Goal: Navigation & Orientation: Find specific page/section

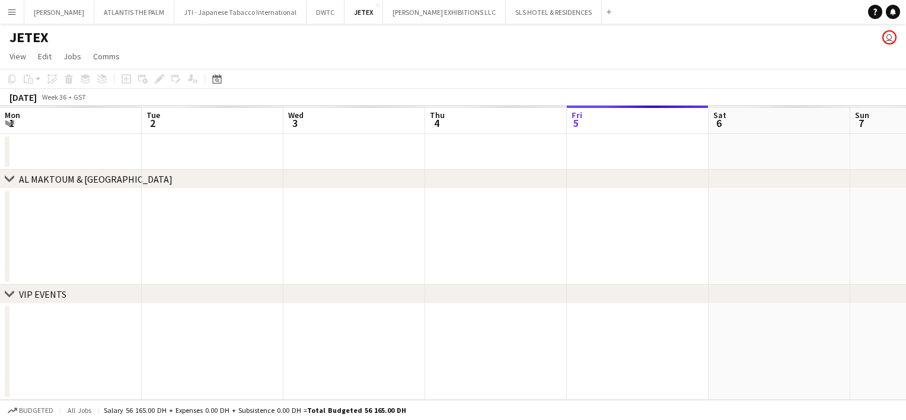
scroll to position [0, 284]
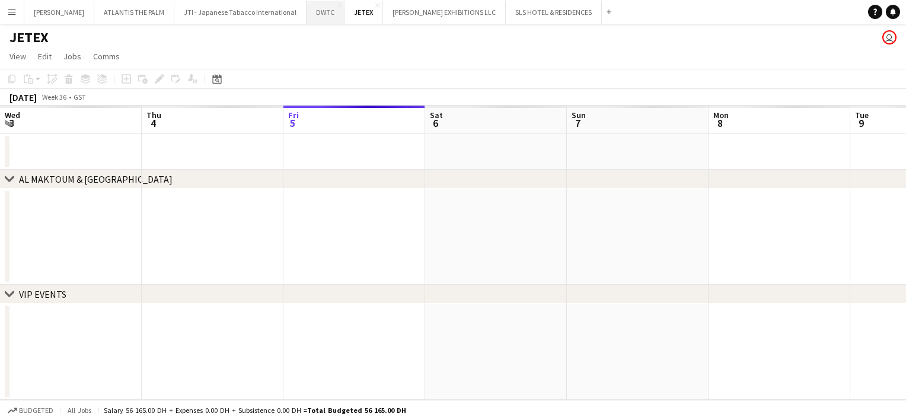
click at [307, 14] on button "DWTC Close" at bounding box center [326, 12] width 38 height 23
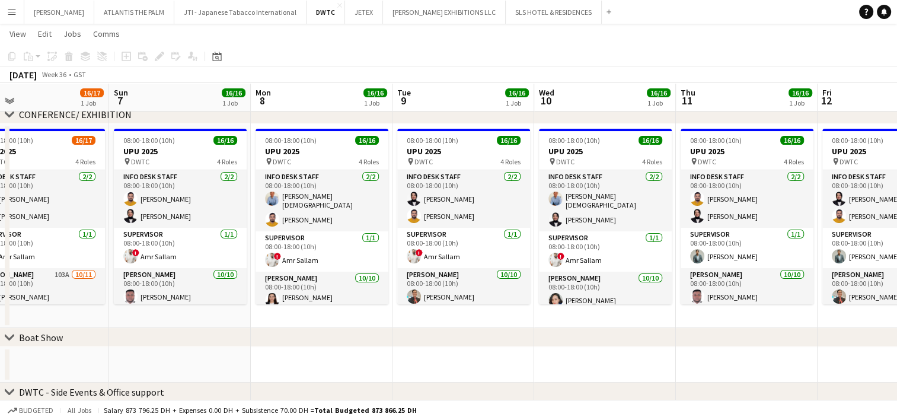
scroll to position [0, 329]
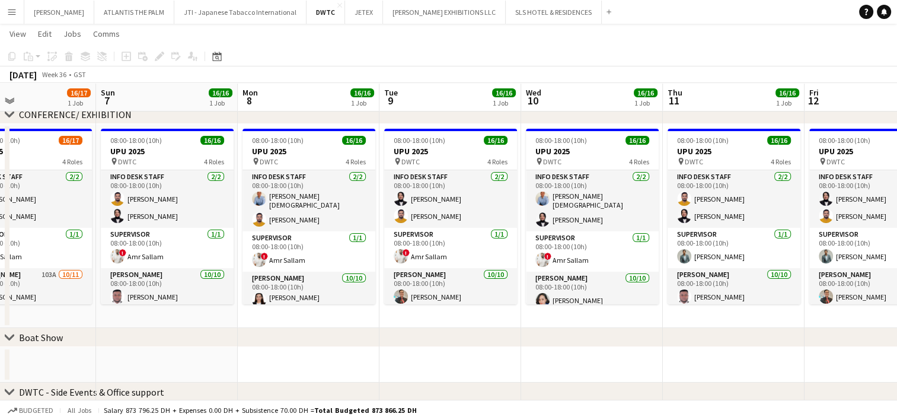
drag, startPoint x: 765, startPoint y: 362, endPoint x: 435, endPoint y: 368, distance: 329.3
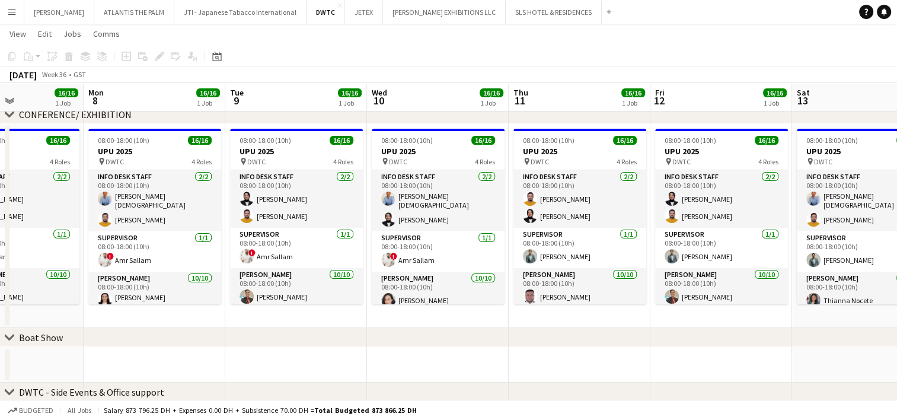
scroll to position [0, 489]
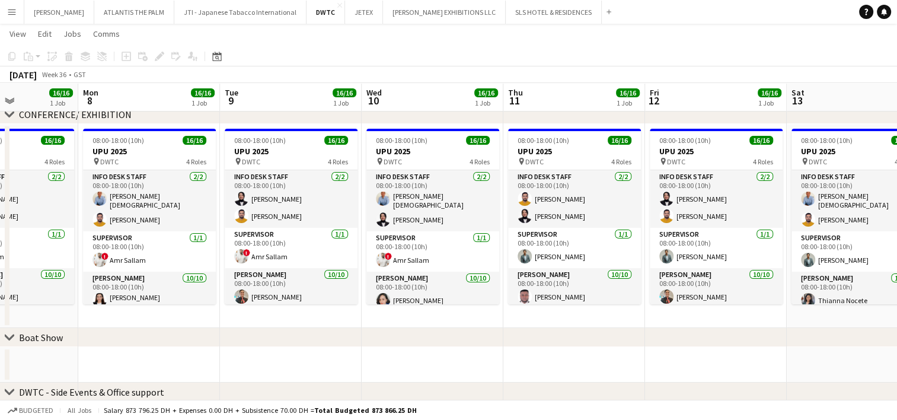
drag, startPoint x: 435, startPoint y: 368, endPoint x: 593, endPoint y: 369, distance: 157.8
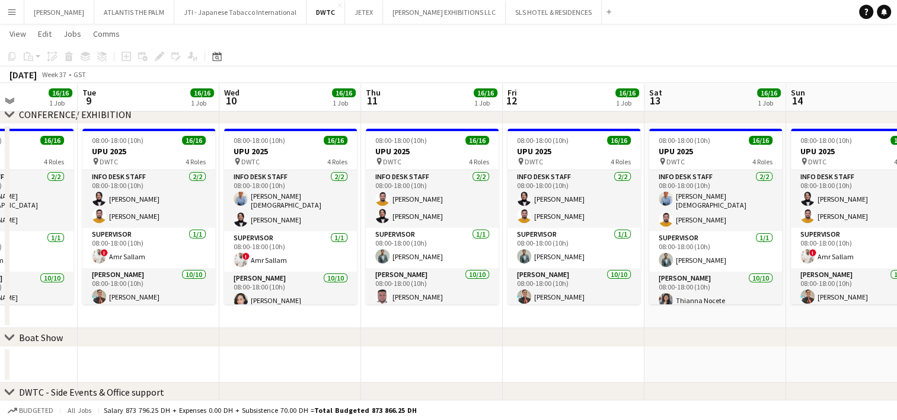
scroll to position [0, 346]
drag, startPoint x: 593, startPoint y: 369, endPoint x: 709, endPoint y: 375, distance: 115.8
click at [709, 375] on app-calendar-viewport "Sat 6 16/17 1 Job Sun 7 16/16 1 Job Mon 8 16/16 1 Job Tue 9 16/16 1 Job Wed 10 …" at bounding box center [448, 291] width 897 height 727
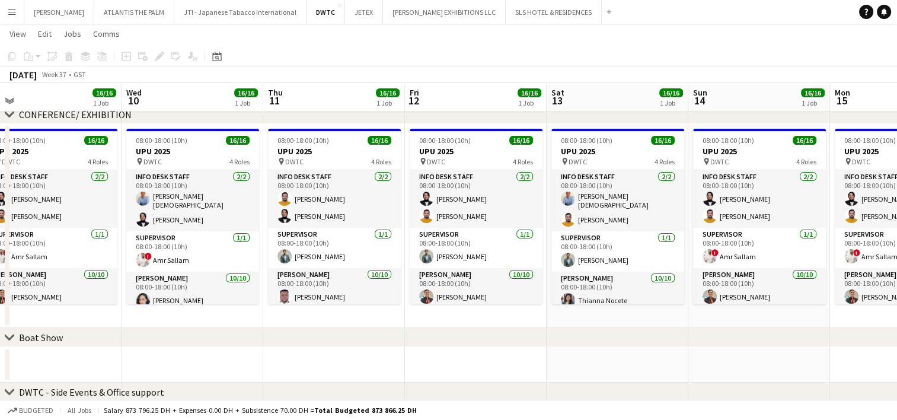
scroll to position [0, 445]
drag, startPoint x: 733, startPoint y: 359, endPoint x: 634, endPoint y: 361, distance: 98.5
click at [634, 361] on app-calendar-viewport "Sat 6 16/17 1 Job Sun 7 16/16 1 Job Mon 8 16/16 1 Job Tue 9 16/16 1 Job Wed 10 …" at bounding box center [448, 291] width 897 height 727
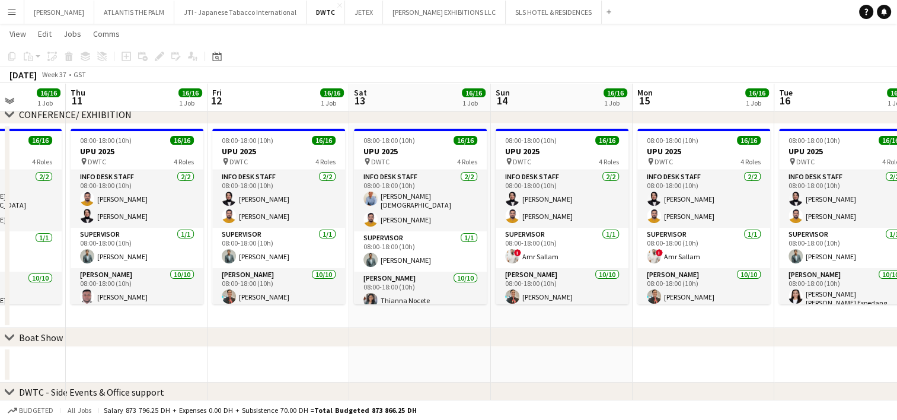
scroll to position [0, 365]
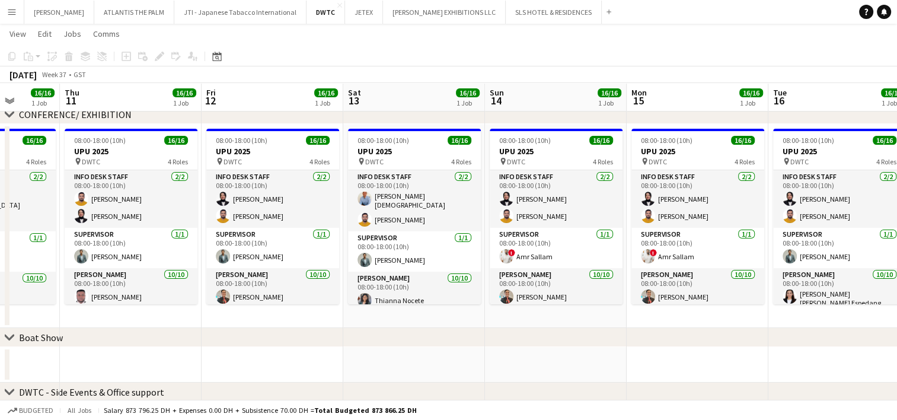
drag, startPoint x: 864, startPoint y: 365, endPoint x: 660, endPoint y: 375, distance: 204.3
click at [660, 375] on app-calendar-viewport "Mon 8 16/16 1 Job Tue 9 16/16 1 Job Wed 10 16/16 1 Job Thu 11 16/16 1 Job Fri 1…" at bounding box center [448, 291] width 897 height 727
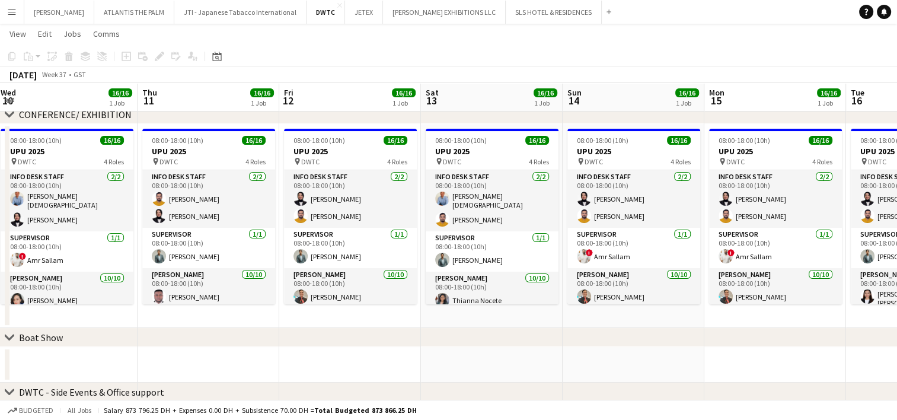
scroll to position [0, 364]
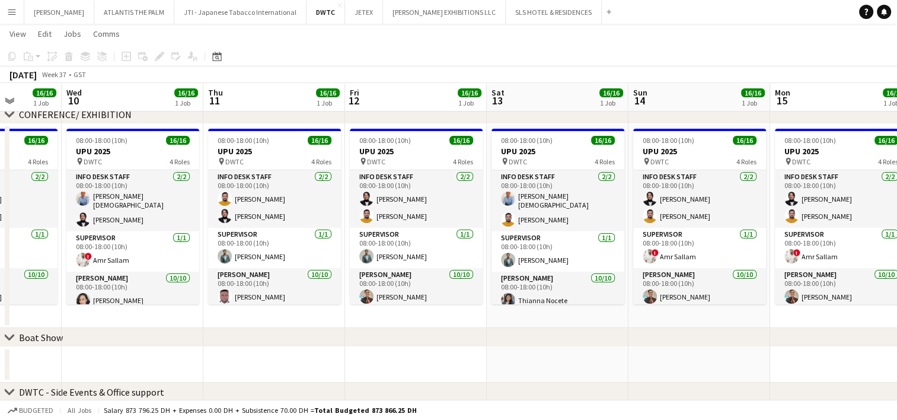
drag, startPoint x: 566, startPoint y: 361, endPoint x: 709, endPoint y: 352, distance: 143.8
click at [709, 352] on app-calendar-viewport "Sun 7 16/16 1 Job Mon 8 16/16 1 Job Tue 9 16/16 1 Job Wed 10 16/16 1 Job Thu 11…" at bounding box center [448, 291] width 897 height 727
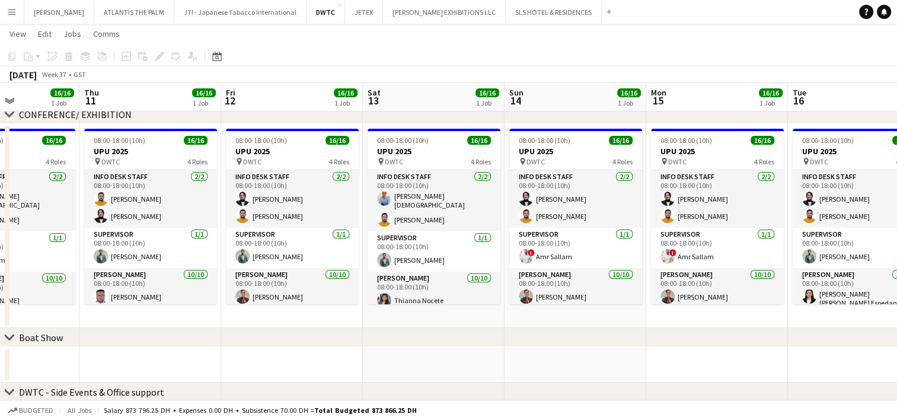
scroll to position [0, 491]
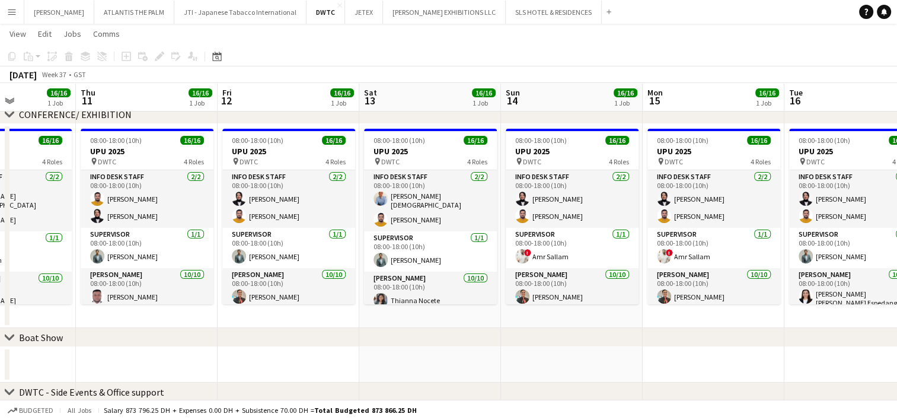
drag, startPoint x: 687, startPoint y: 369, endPoint x: 560, endPoint y: 371, distance: 127.0
click at [560, 371] on app-calendar-viewport "Sun 7 16/16 1 Job Mon 8 16/16 1 Job Tue 9 16/16 1 Job Wed 10 16/16 1 Job Thu 11…" at bounding box center [448, 291] width 897 height 727
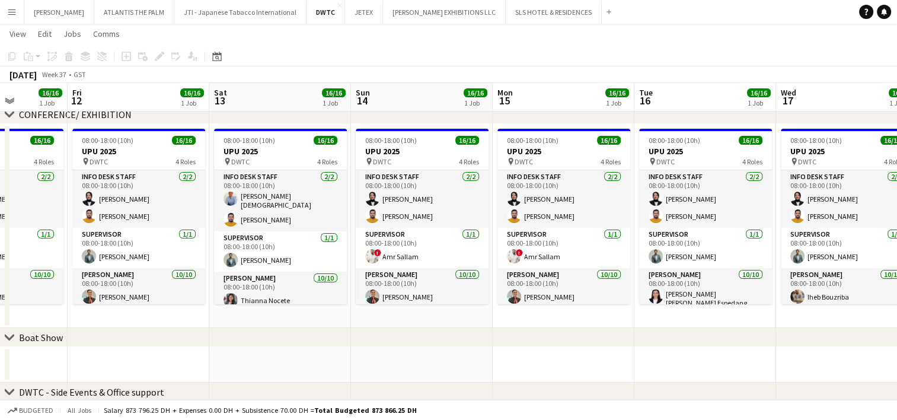
scroll to position [0, 371]
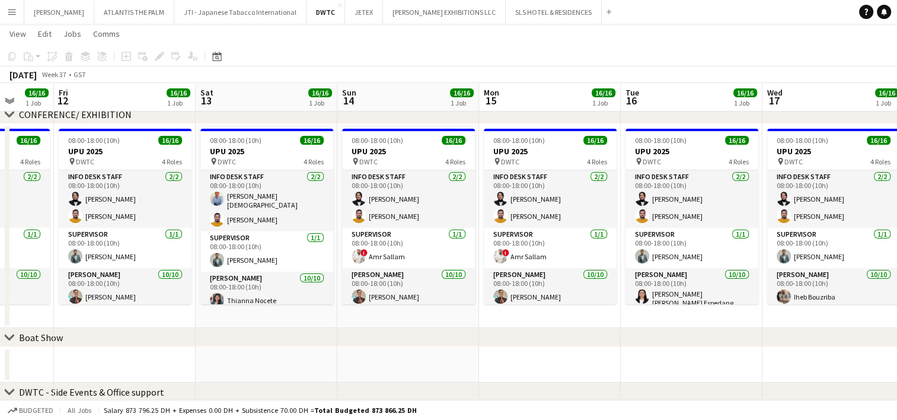
drag, startPoint x: 701, startPoint y: 361, endPoint x: 490, endPoint y: 391, distance: 212.7
click at [490, 391] on div "chevron-right VIP EVENTS/ ACTIVATIONS chevron-right CONFERENCE/ EXHIBITION chev…" at bounding box center [448, 291] width 897 height 727
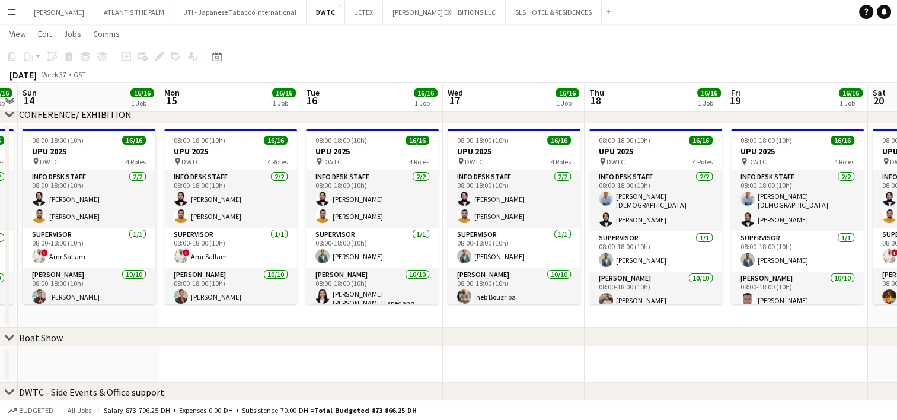
scroll to position [0, 335]
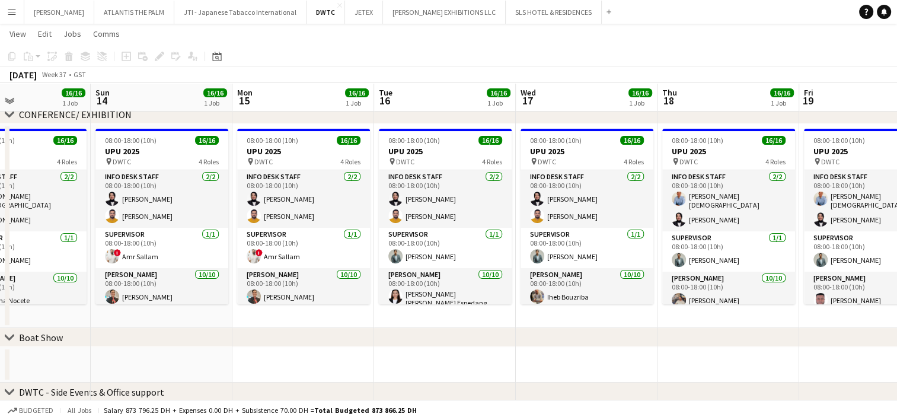
drag, startPoint x: 822, startPoint y: 362, endPoint x: 575, endPoint y: 365, distance: 246.8
click at [575, 365] on app-calendar-viewport "Thu 11 16/16 1 Job Fri 12 16/16 1 Job Sat 13 16/16 1 Job Sun 14 16/16 1 Job Mon…" at bounding box center [448, 291] width 897 height 727
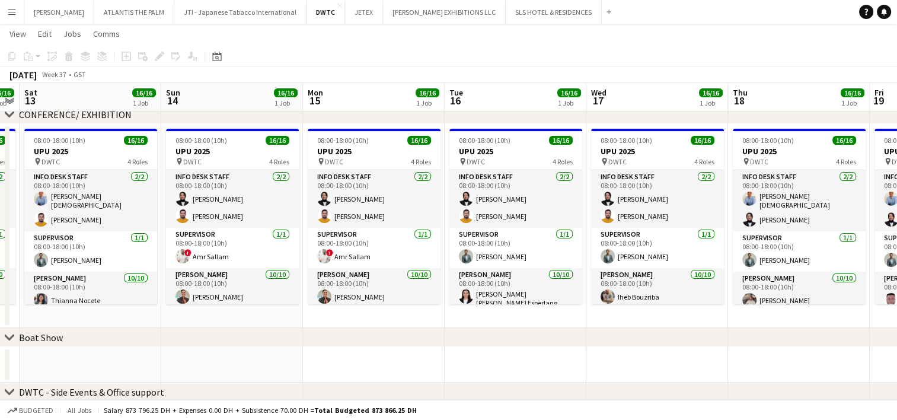
scroll to position [0, 263]
drag, startPoint x: 465, startPoint y: 351, endPoint x: 536, endPoint y: 352, distance: 71.2
click at [536, 352] on app-calendar-viewport "Thu 11 16/16 1 Job Fri 12 16/16 1 Job Sat 13 16/16 1 Job Sun 14 16/16 1 Job Mon…" at bounding box center [448, 291] width 897 height 727
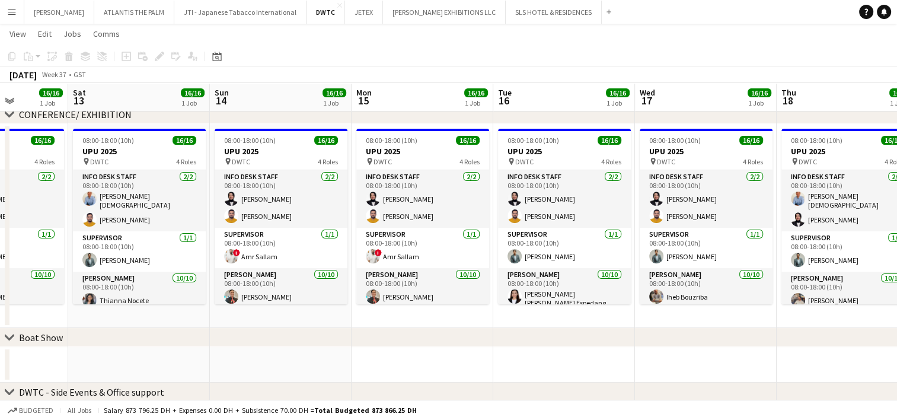
scroll to position [0, 342]
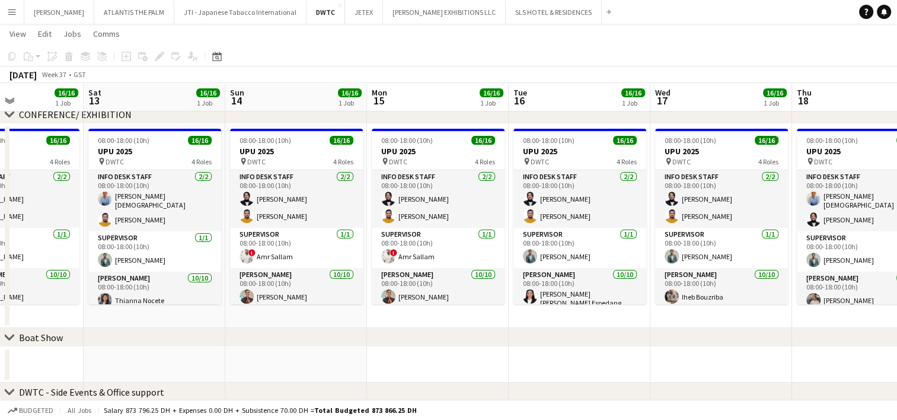
drag, startPoint x: 408, startPoint y: 352, endPoint x: 472, endPoint y: 354, distance: 64.1
click at [472, 354] on app-calendar-viewport "Wed 10 16/16 1 Job Thu 11 16/16 1 Job Fri 12 16/16 1 Job Sat 13 16/16 1 Job Sun…" at bounding box center [448, 291] width 897 height 727
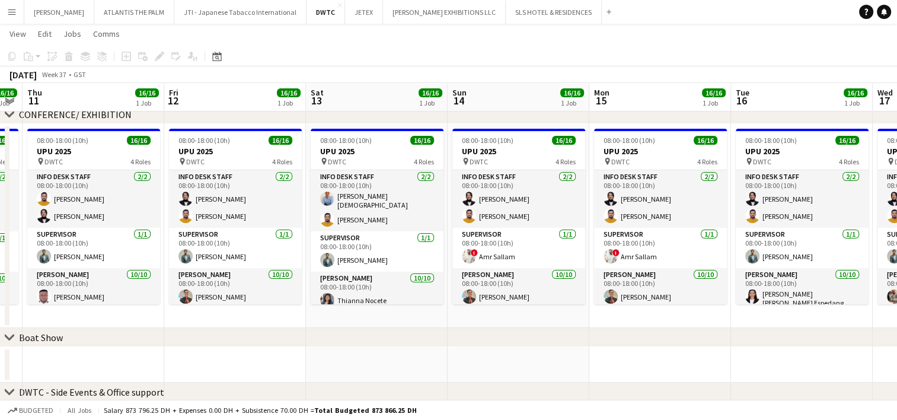
scroll to position [0, 303]
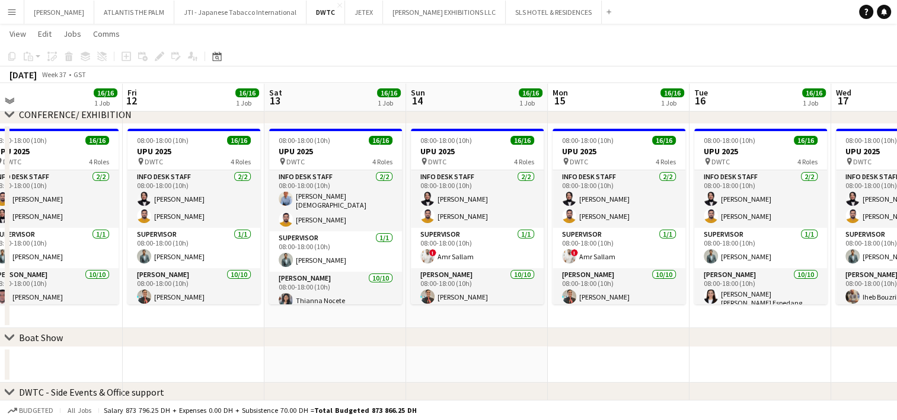
drag, startPoint x: 453, startPoint y: 359, endPoint x: 633, endPoint y: 364, distance: 181.0
click at [633, 364] on app-calendar-viewport "Tue 9 16/16 1 Job Wed 10 16/16 1 Job Thu 11 16/16 1 Job Fri 12 16/16 1 Job Sat …" at bounding box center [448, 291] width 897 height 727
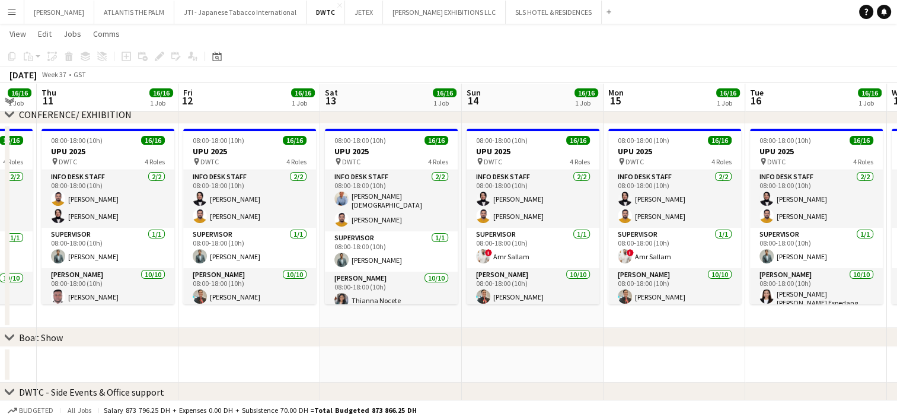
scroll to position [0, 370]
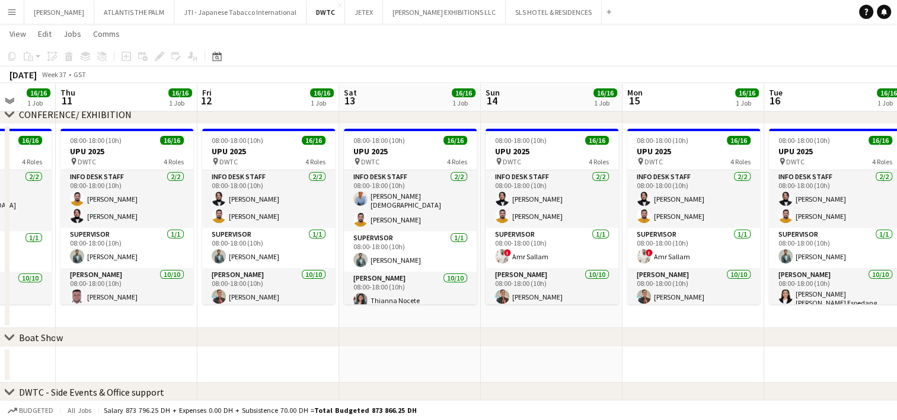
drag, startPoint x: 354, startPoint y: 365, endPoint x: 429, endPoint y: 362, distance: 74.8
click at [429, 362] on app-calendar-viewport "Mon 8 16/16 1 Job Tue 9 16/16 1 Job Wed 10 16/16 1 Job Thu 11 16/16 1 Job Fri 1…" at bounding box center [448, 291] width 897 height 727
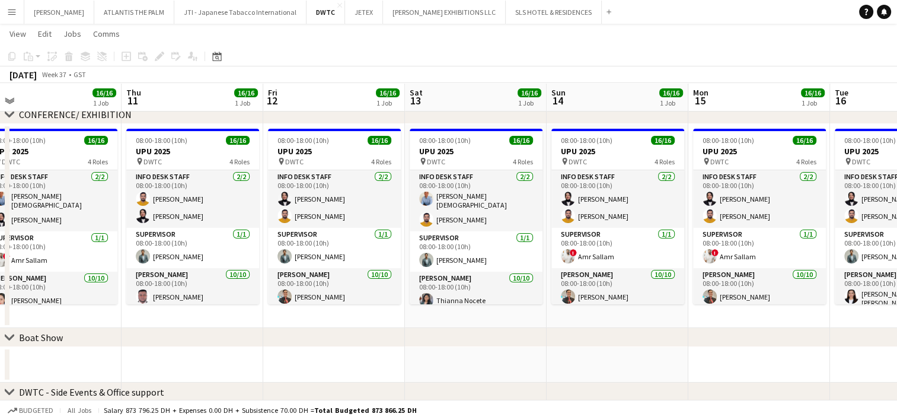
scroll to position [0, 275]
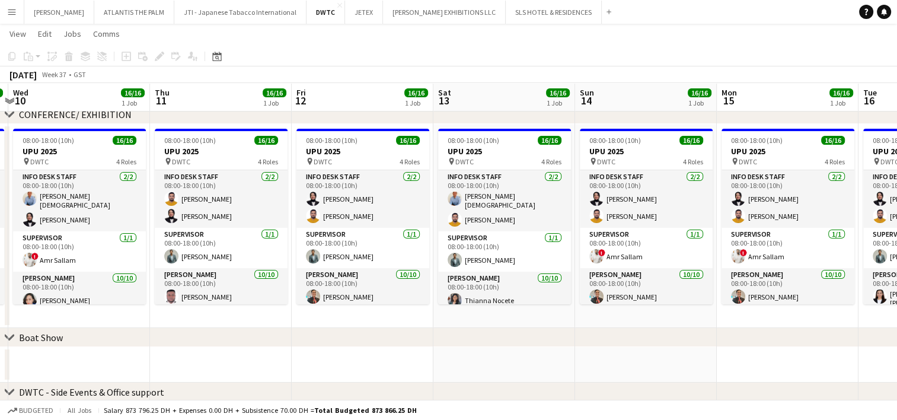
drag, startPoint x: 292, startPoint y: 361, endPoint x: 387, endPoint y: 368, distance: 94.6
click at [387, 368] on app-calendar-viewport "Mon 8 16/16 1 Job Tue 9 16/16 1 Job Wed 10 16/16 1 Job Thu 11 16/16 1 Job Fri 1…" at bounding box center [448, 291] width 897 height 727
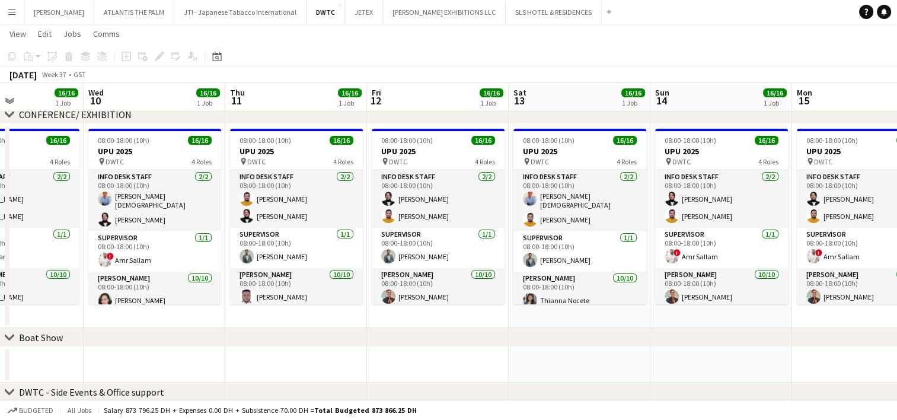
scroll to position [0, 342]
drag, startPoint x: 266, startPoint y: 358, endPoint x: 342, endPoint y: 368, distance: 76.0
click at [342, 368] on app-calendar-viewport "Sun 7 16/16 1 Job Mon 8 16/16 1 Job Tue 9 16/16 1 Job Wed 10 16/16 1 Job Thu 11…" at bounding box center [448, 291] width 897 height 727
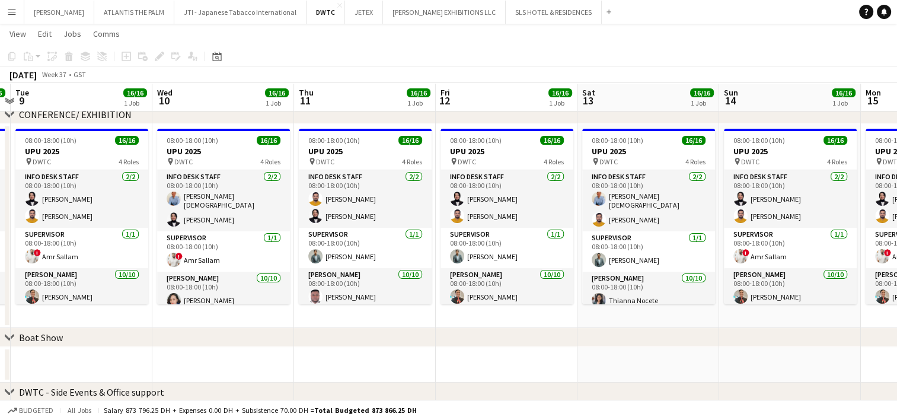
scroll to position [0, 270]
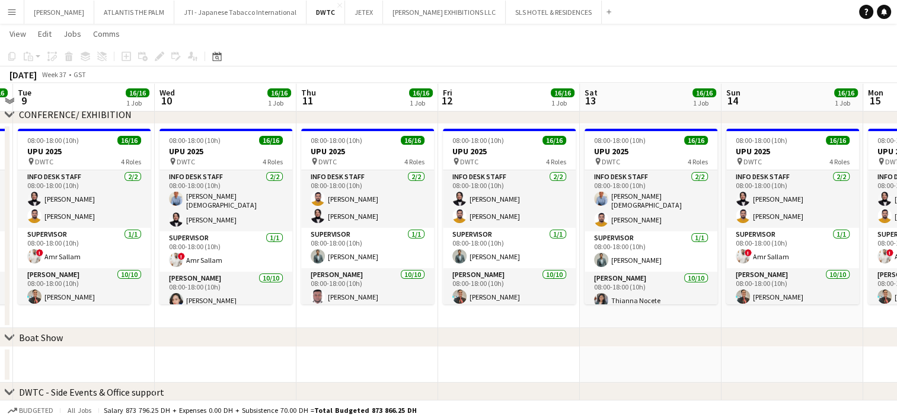
drag, startPoint x: 304, startPoint y: 361, endPoint x: 375, endPoint y: 349, distance: 71.7
click at [375, 349] on app-calendar-viewport "Sun 7 16/16 1 Job Mon 8 16/16 1 Job Tue 9 16/16 1 Job Wed 10 16/16 1 Job Thu 11…" at bounding box center [448, 291] width 897 height 727
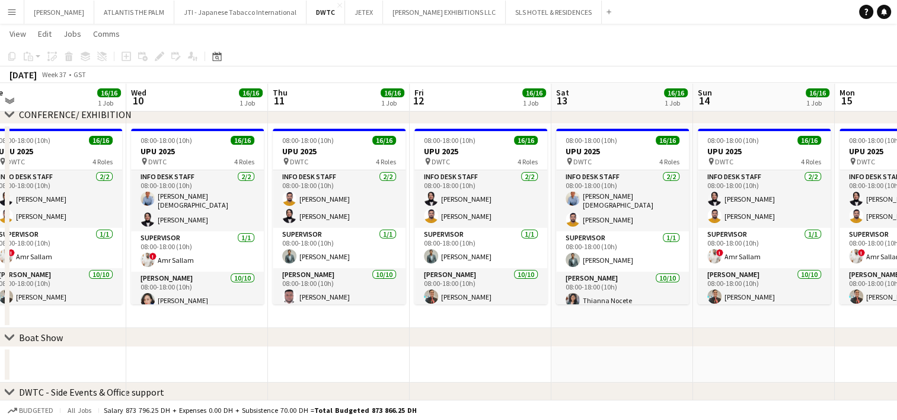
drag, startPoint x: 358, startPoint y: 364, endPoint x: 329, endPoint y: 370, distance: 29.0
click at [329, 370] on app-calendar-viewport "Sat 6 16/17 1 Job Sun 7 16/16 1 Job Mon 8 16/16 1 Job Tue 9 16/16 1 Job Wed 10 …" at bounding box center [448, 291] width 897 height 727
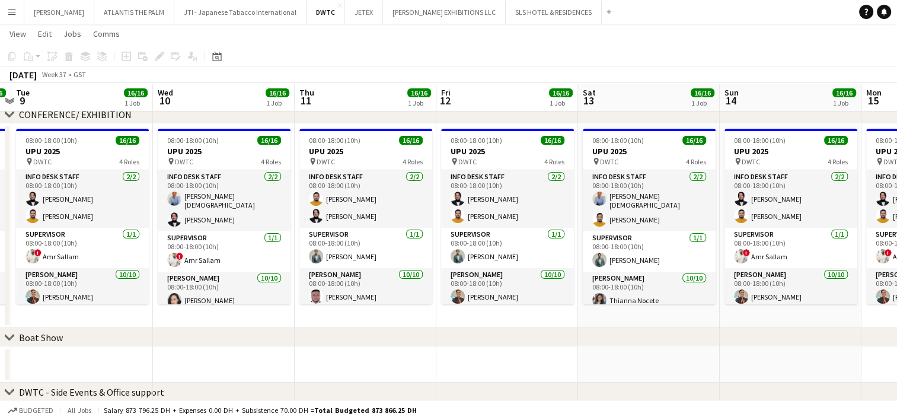
scroll to position [0, 408]
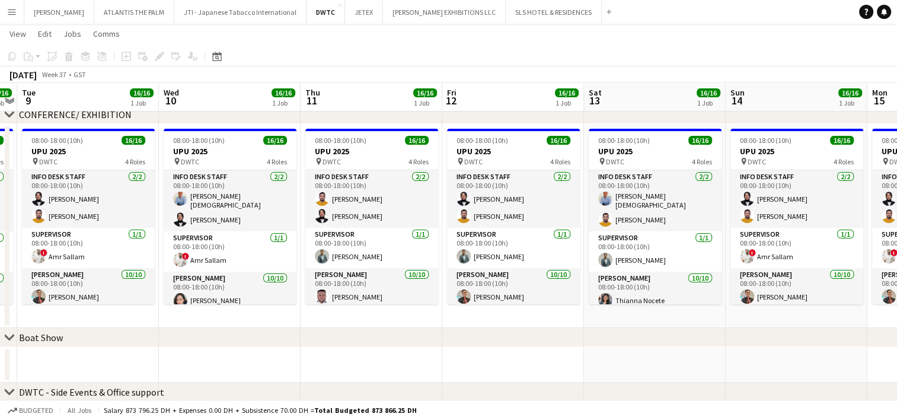
drag, startPoint x: 378, startPoint y: 364, endPoint x: 411, endPoint y: 363, distance: 32.6
click at [411, 363] on app-calendar-viewport "Sat 6 16/17 1 Job Sun 7 16/16 1 Job Mon 8 16/16 1 Job Tue 9 16/16 1 Job Wed 10 …" at bounding box center [448, 291] width 897 height 727
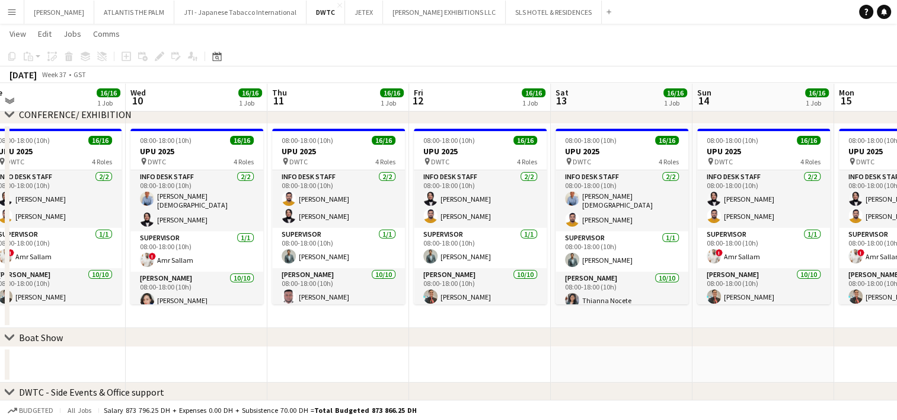
scroll to position [0, 444]
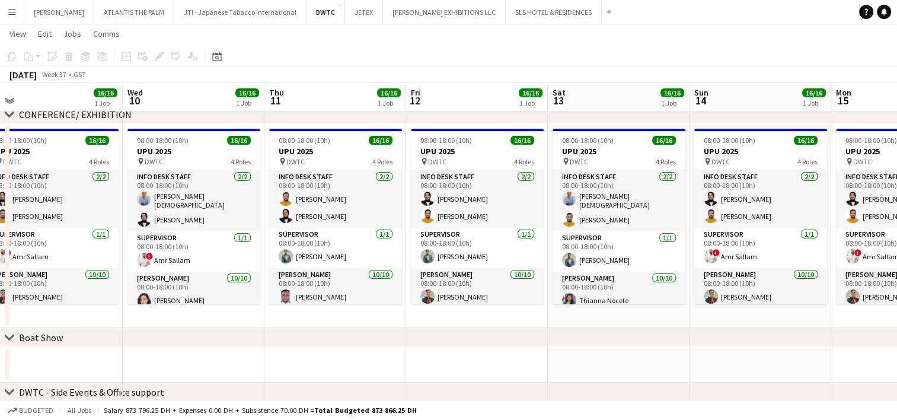
drag, startPoint x: 411, startPoint y: 363, endPoint x: 375, endPoint y: 361, distance: 36.3
click at [375, 361] on app-calendar-viewport "Sat 6 16/17 1 Job Sun 7 16/16 1 Job Mon 8 16/16 1 Job Tue 9 16/16 1 Job Wed 10 …" at bounding box center [448, 291] width 897 height 727
